Goal: Task Accomplishment & Management: Use online tool/utility

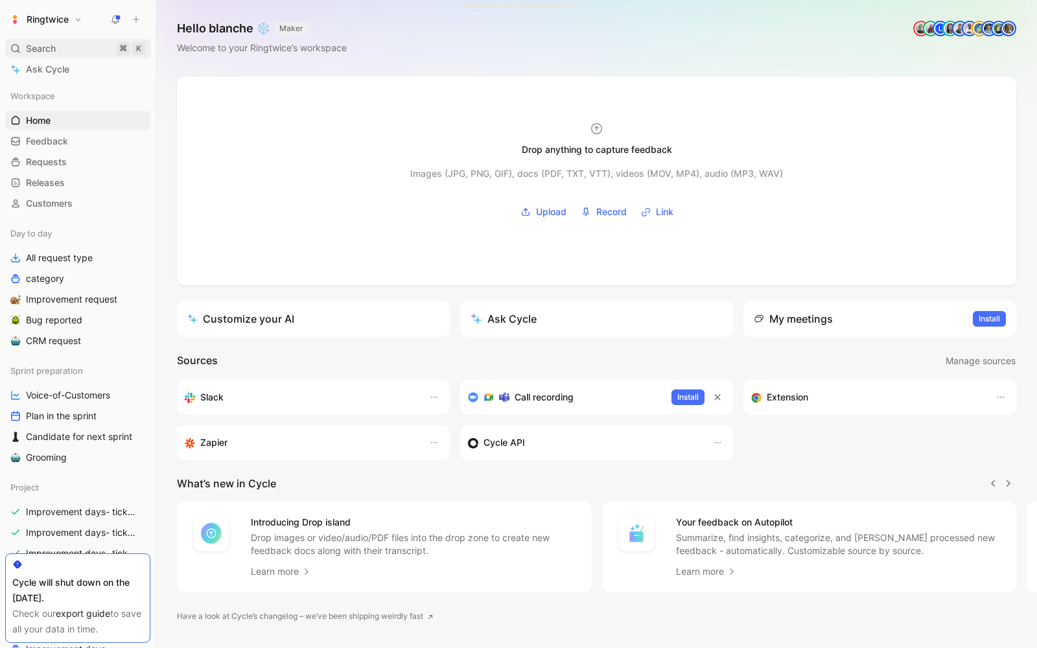
click at [32, 42] on span "Search" at bounding box center [41, 49] width 30 height 16
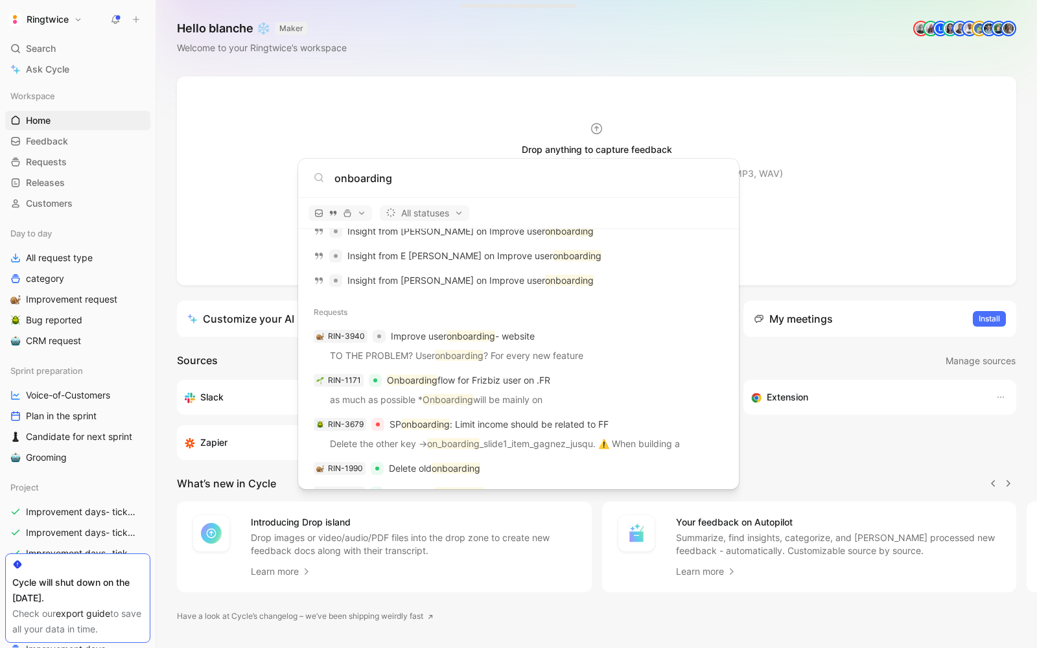
scroll to position [431, 0]
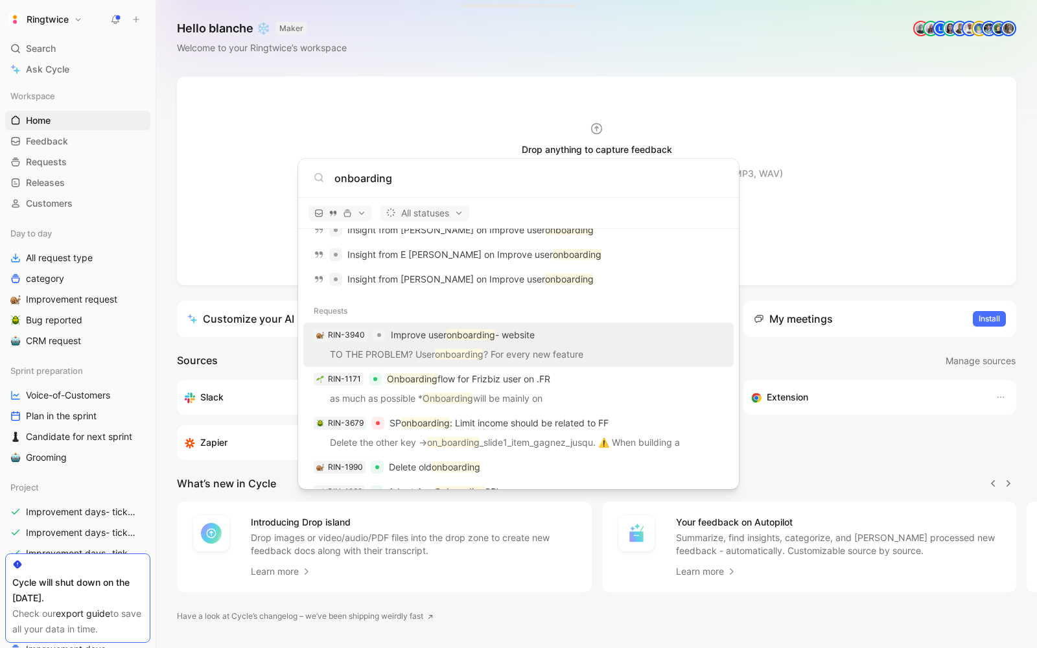
type input "onboarding"
click at [547, 355] on p "TO THE PROBLEM? User onboarding ? For every new feature" at bounding box center [518, 356] width 423 height 19
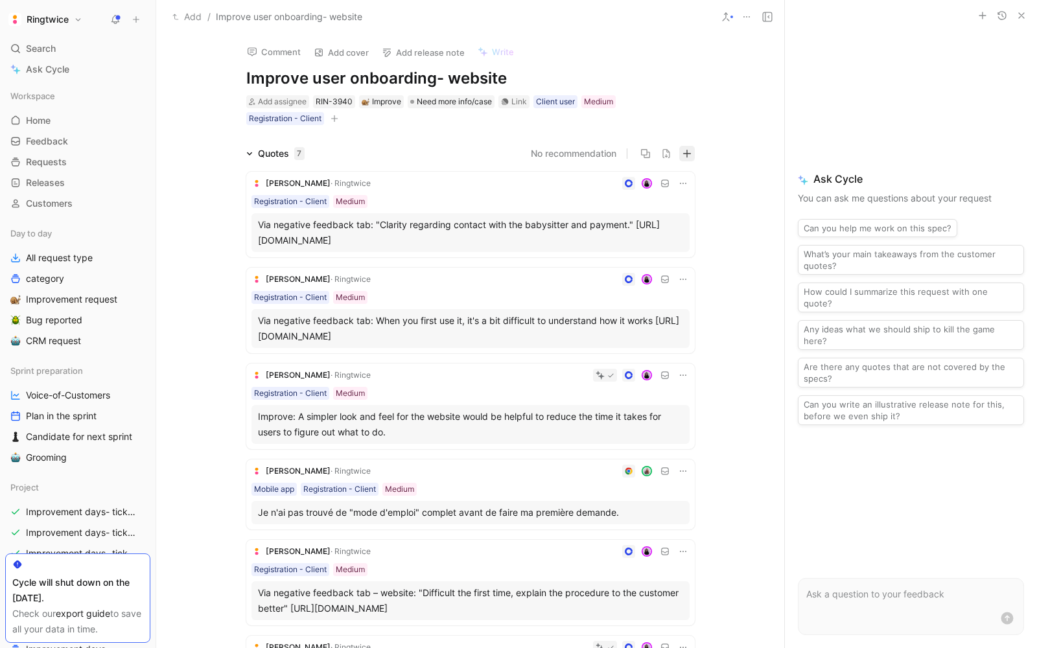
click at [688, 150] on icon "button" at bounding box center [686, 153] width 9 height 9
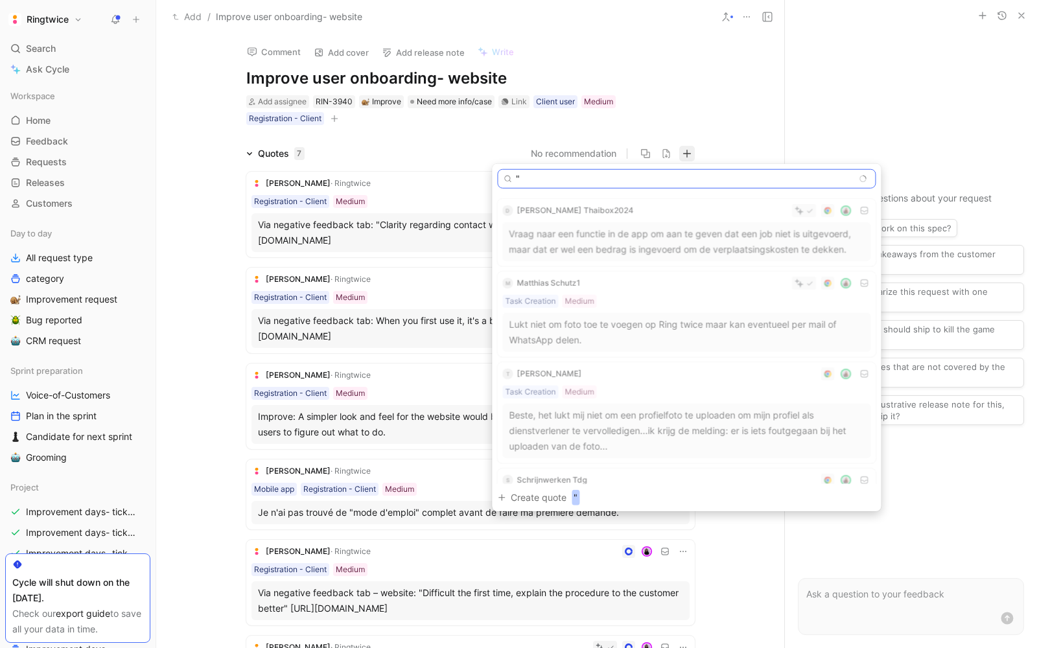
paste input "Sorry maar ik weet niet hoe ik dit moet doen ik heb mij er al op blind gestaart…"
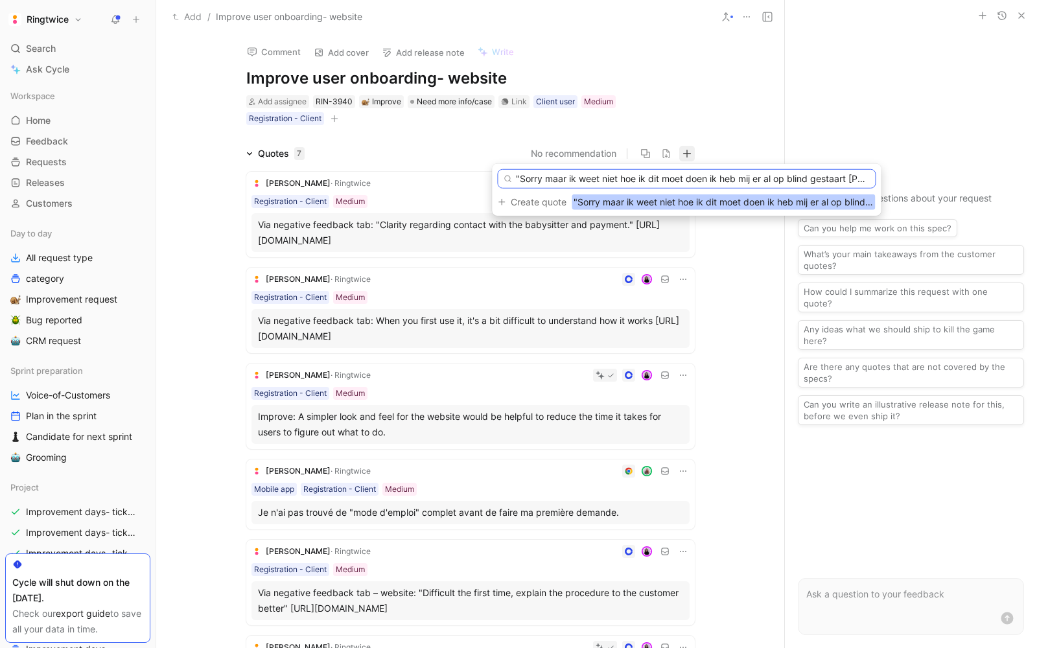
click at [850, 178] on input ""Sorry maar ik weet niet hoe ik dit moet doen ik heb mij er al op blind gestaar…" at bounding box center [686, 178] width 378 height 19
paste input "[URL][DOMAIN_NAME]"
type input ""Sorry maar ik weet niet hoe ik dit moet doen ik heb mij er al op blind gestaar…"
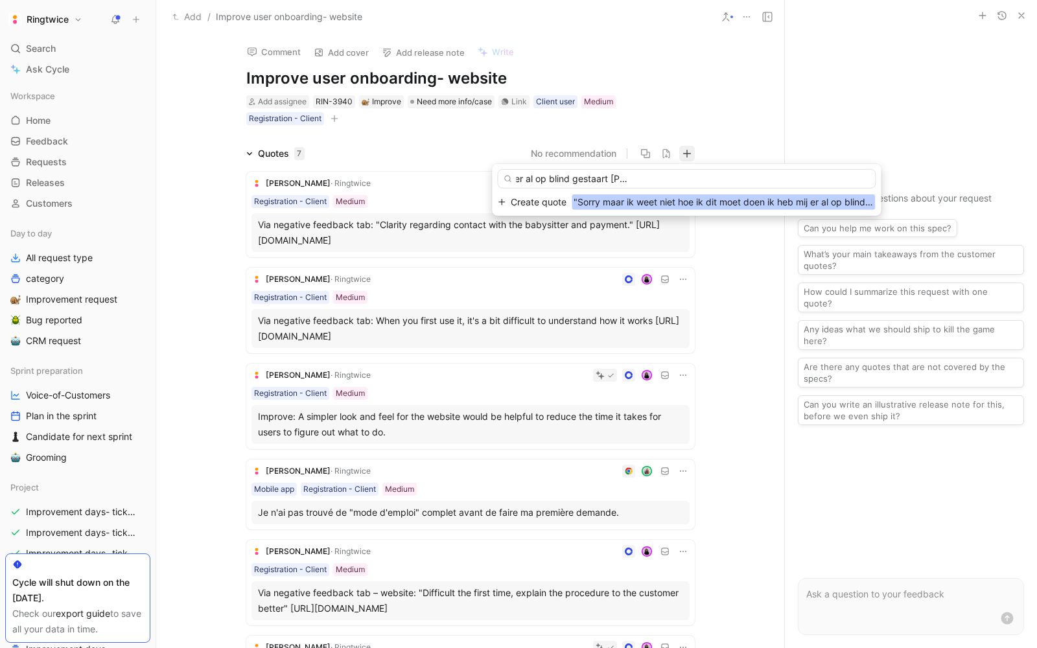
click at [546, 197] on span "Create quote" at bounding box center [539, 202] width 56 height 16
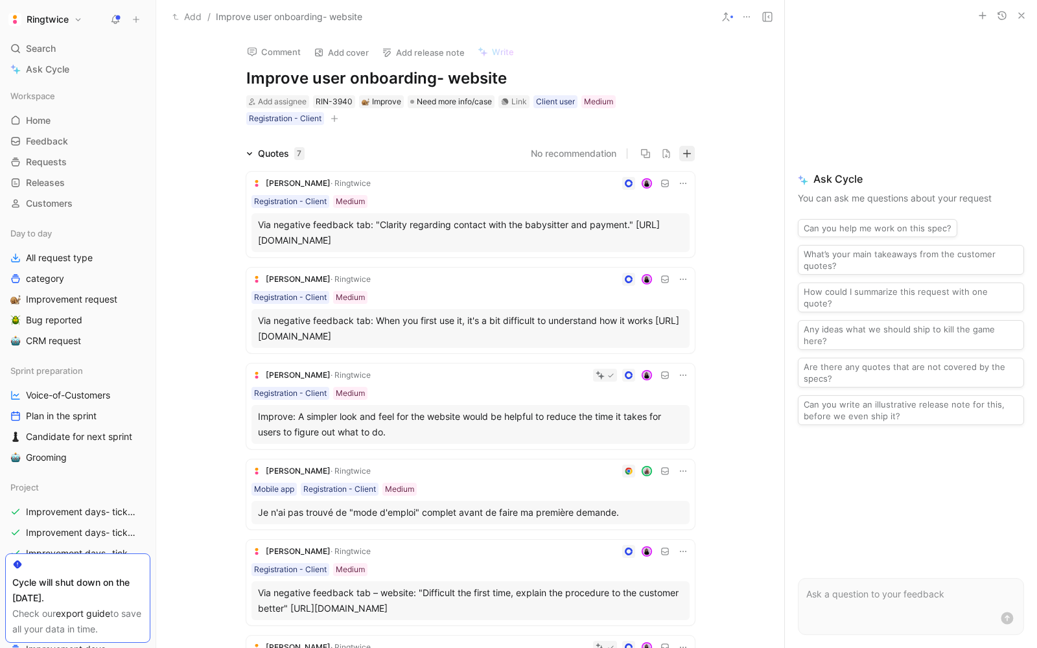
scroll to position [0, 0]
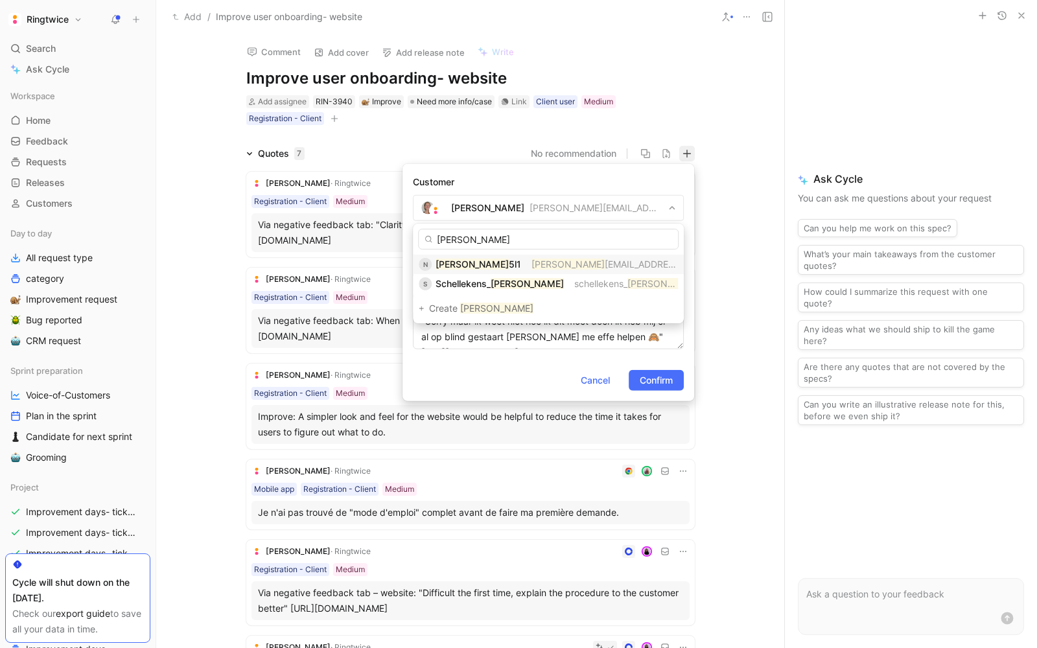
type input "[PERSON_NAME]"
click at [605, 259] on span "[EMAIL_ADDRESS][DOMAIN_NAME]" at bounding box center [681, 264] width 152 height 11
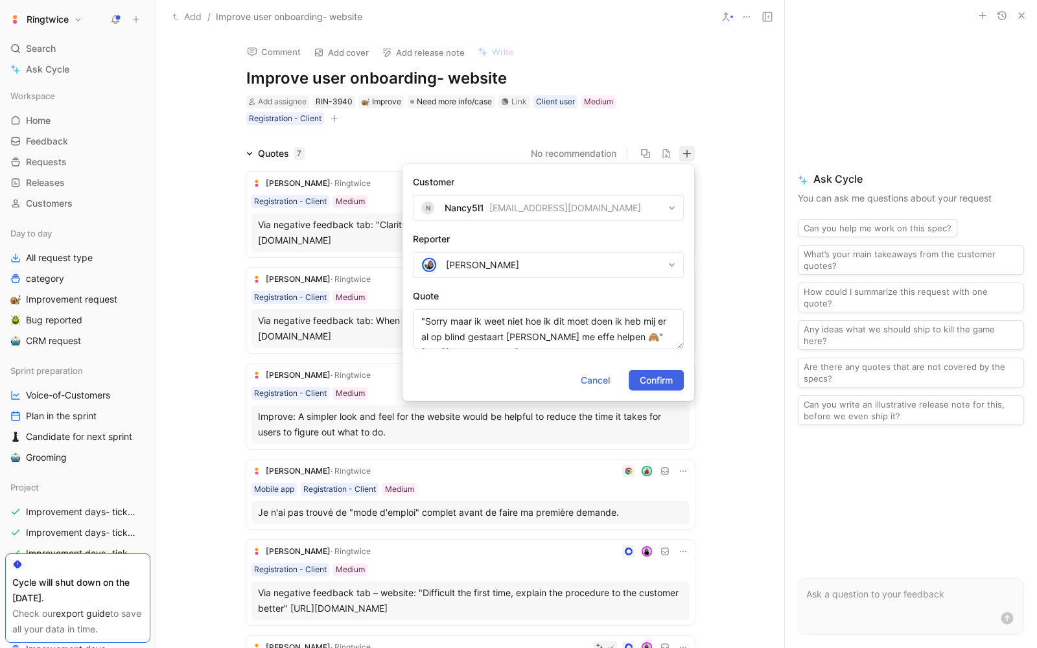
click at [657, 374] on span "Confirm" at bounding box center [656, 381] width 33 height 16
